Goal: Task Accomplishment & Management: Manage account settings

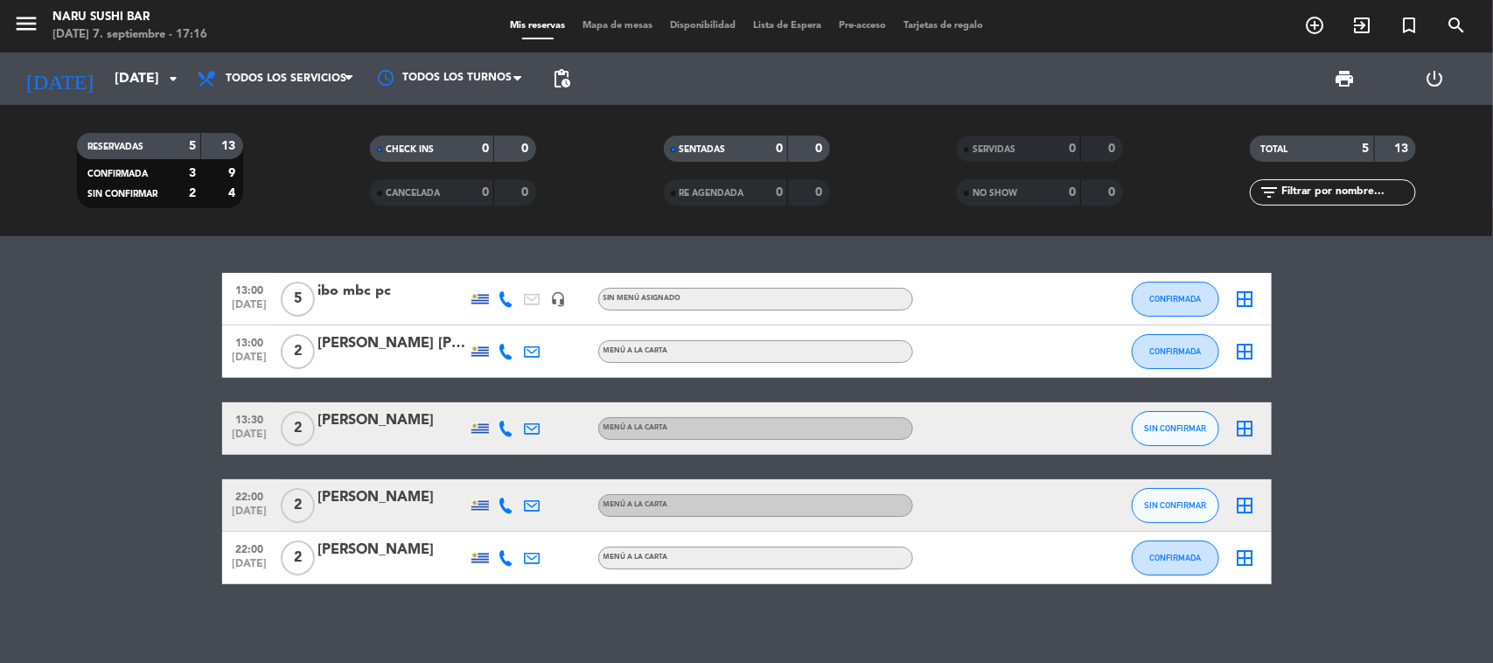
click at [822, 395] on div "13:00 [DATE] 5 ibo mbc pc headset_mic Sin menú asignado CONFIRMADA border_all 1…" at bounding box center [746, 428] width 1049 height 311
click at [293, 80] on span "Todos los servicios" at bounding box center [286, 79] width 121 height 12
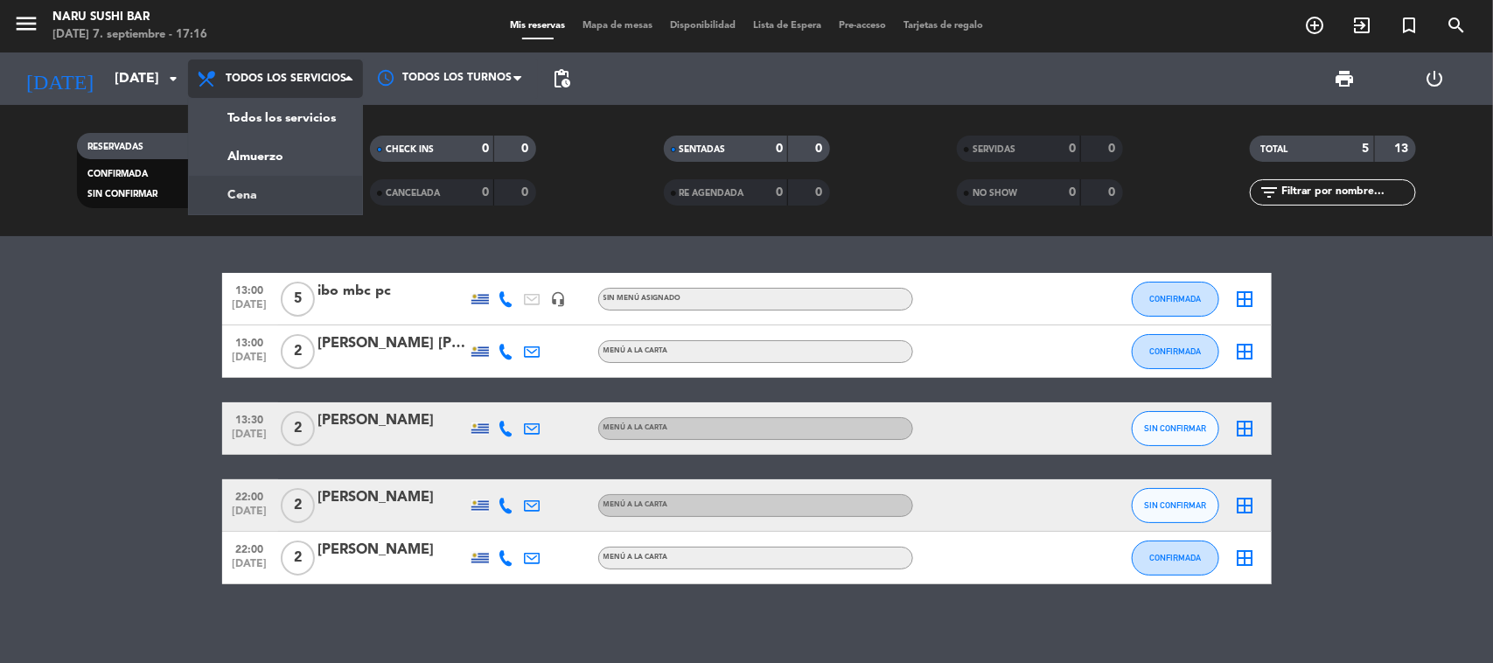
click at [268, 186] on div "menu NARU Sushi Bar [DATE] 7. septiembre - 17:16 Mis reservas Mapa de mesas Dis…" at bounding box center [746, 118] width 1493 height 236
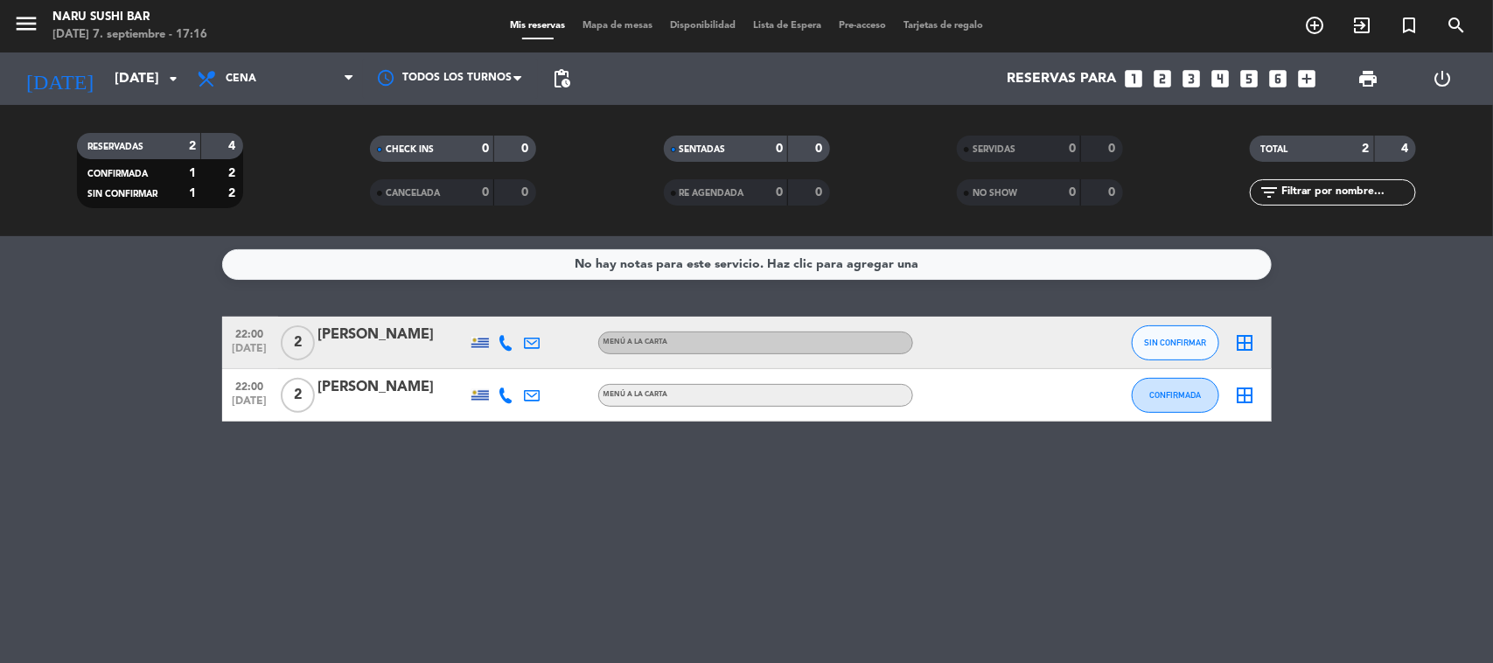
drag, startPoint x: 234, startPoint y: 513, endPoint x: 211, endPoint y: 518, distance: 24.0
click at [217, 518] on div "No hay notas para este servicio. Haz clic para agregar una 22:00 [DATE] 2 [PERS…" at bounding box center [746, 449] width 1493 height 427
click at [1157, 330] on button "SIN CONFIRMAR" at bounding box center [1175, 342] width 87 height 35
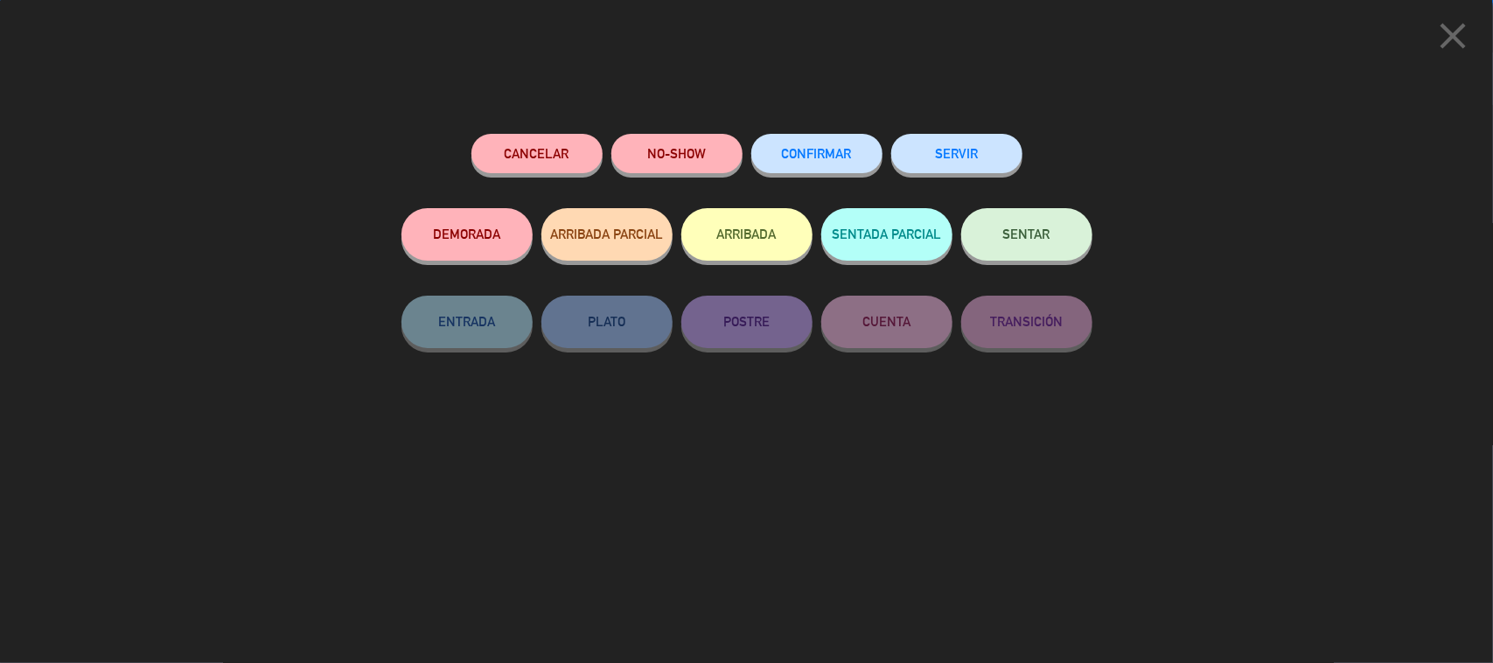
click at [810, 169] on button "CONFIRMAR" at bounding box center [816, 153] width 131 height 39
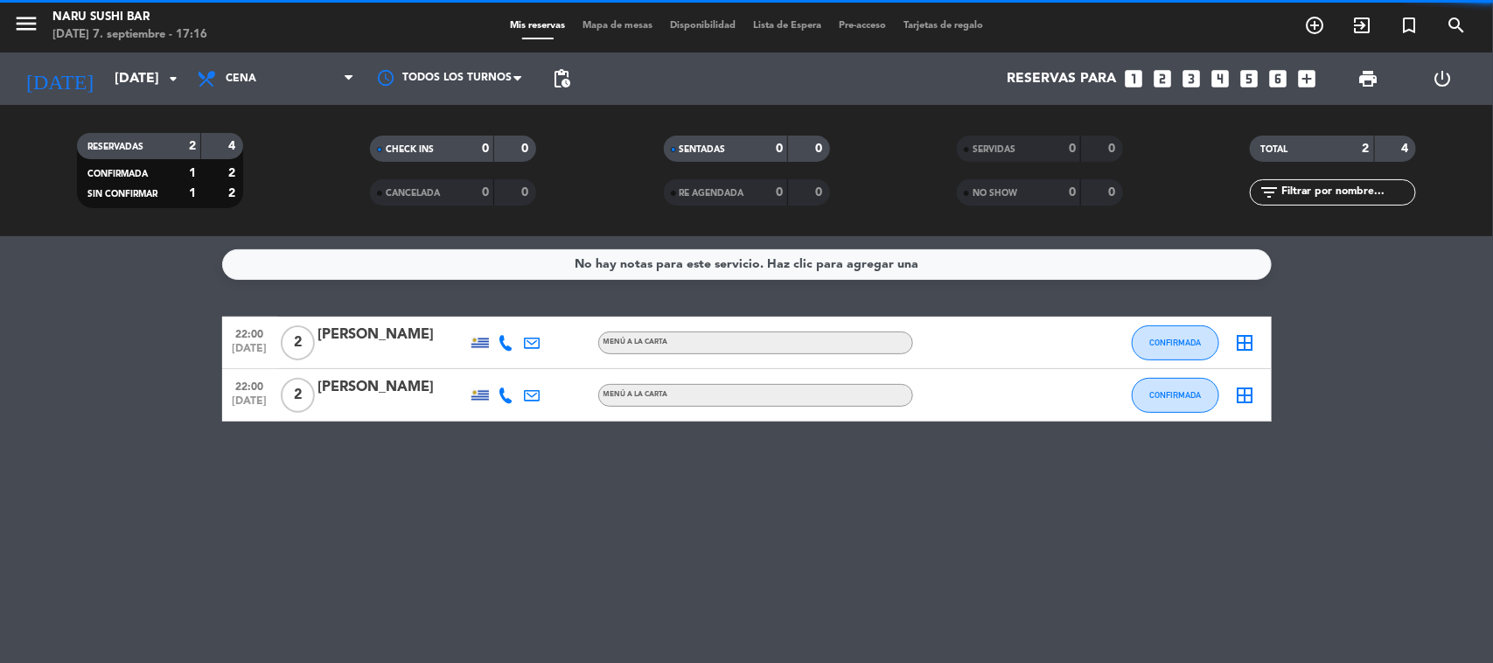
click at [396, 497] on div "No hay notas para este servicio. Haz clic para agregar una 22:00 [DATE] 2 [PERS…" at bounding box center [746, 449] width 1493 height 427
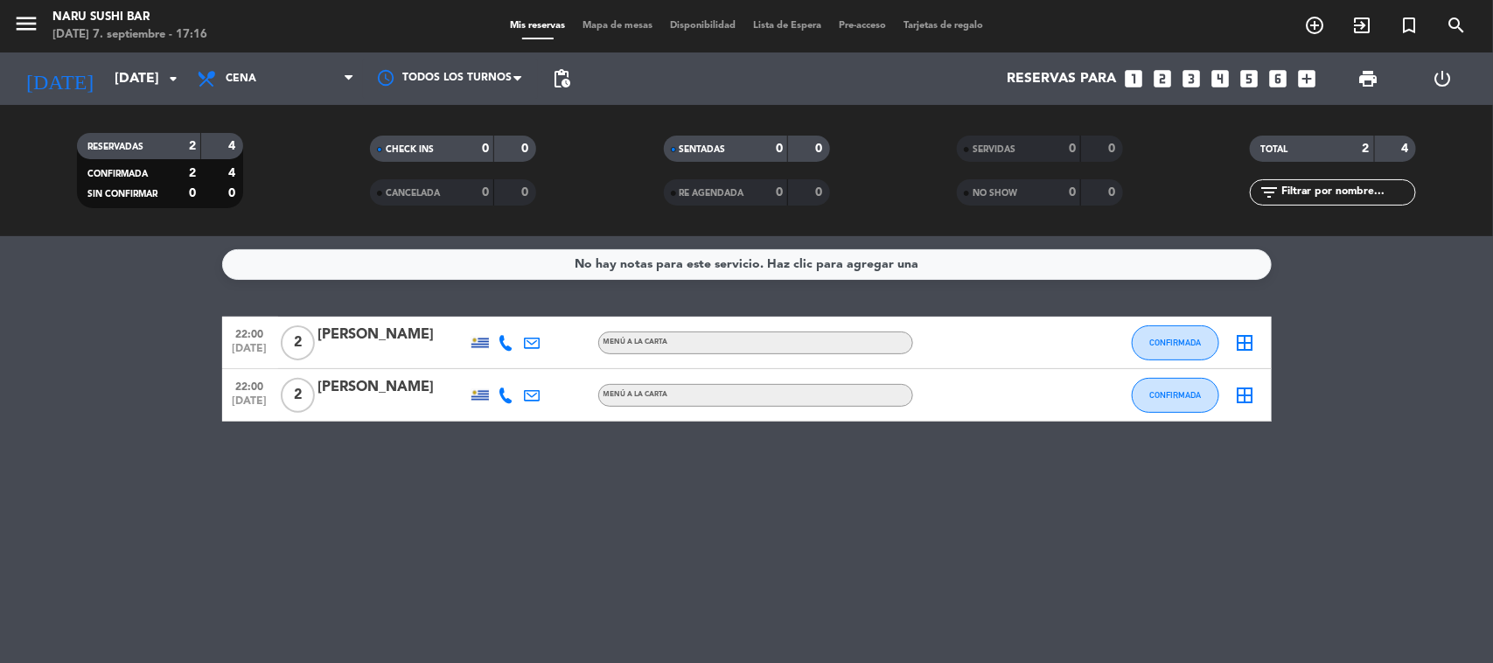
click at [354, 497] on div "No hay notas para este servicio. Haz clic para agregar una 22:00 [DATE] 2 [PERS…" at bounding box center [746, 449] width 1493 height 427
drag, startPoint x: 666, startPoint y: 547, endPoint x: 618, endPoint y: 542, distance: 48.3
click at [663, 548] on div "No hay notas para este servicio. Haz clic para agregar una 22:00 [DATE] 2 [PERS…" at bounding box center [746, 449] width 1493 height 427
click at [31, 417] on bookings-row "22:00 [DATE] 2 [PERSON_NAME] MENÚ A LA CARTA CONFIRMADA border_all 22:00 [DATE]…" at bounding box center [746, 369] width 1493 height 105
click at [324, 547] on div "No hay notas para este servicio. Haz clic para agregar una 22:00 [DATE] 2 [PERS…" at bounding box center [746, 449] width 1493 height 427
